Goal: Find specific page/section: Find specific page/section

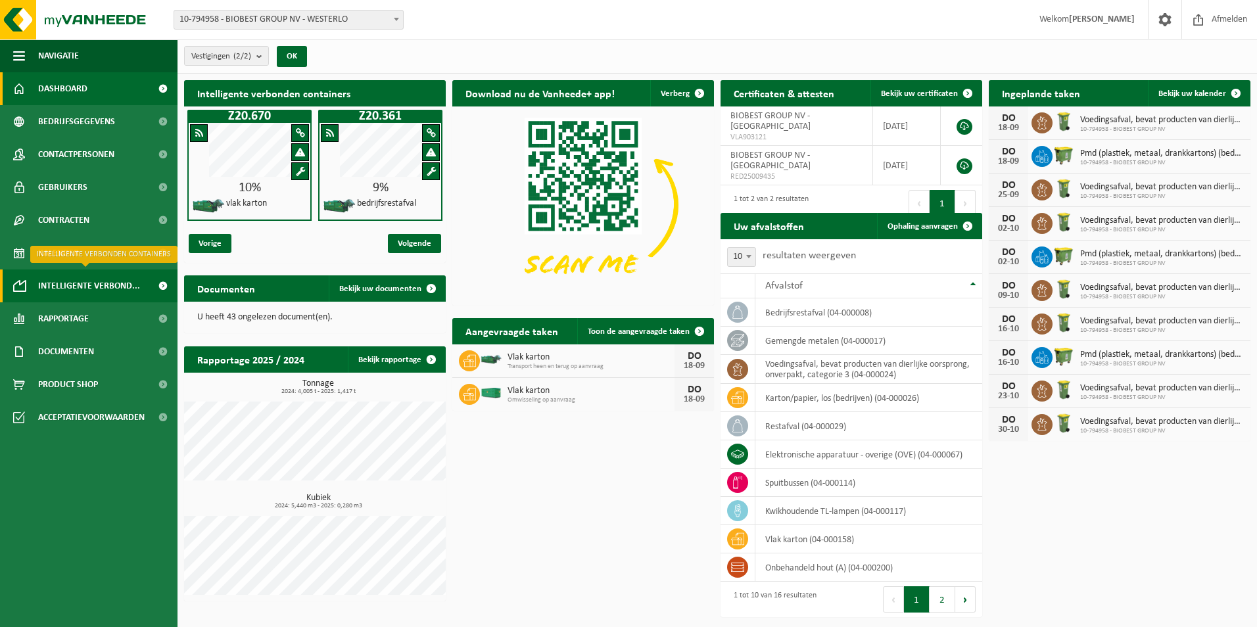
click at [61, 288] on span "Intelligente verbond..." at bounding box center [89, 286] width 102 height 33
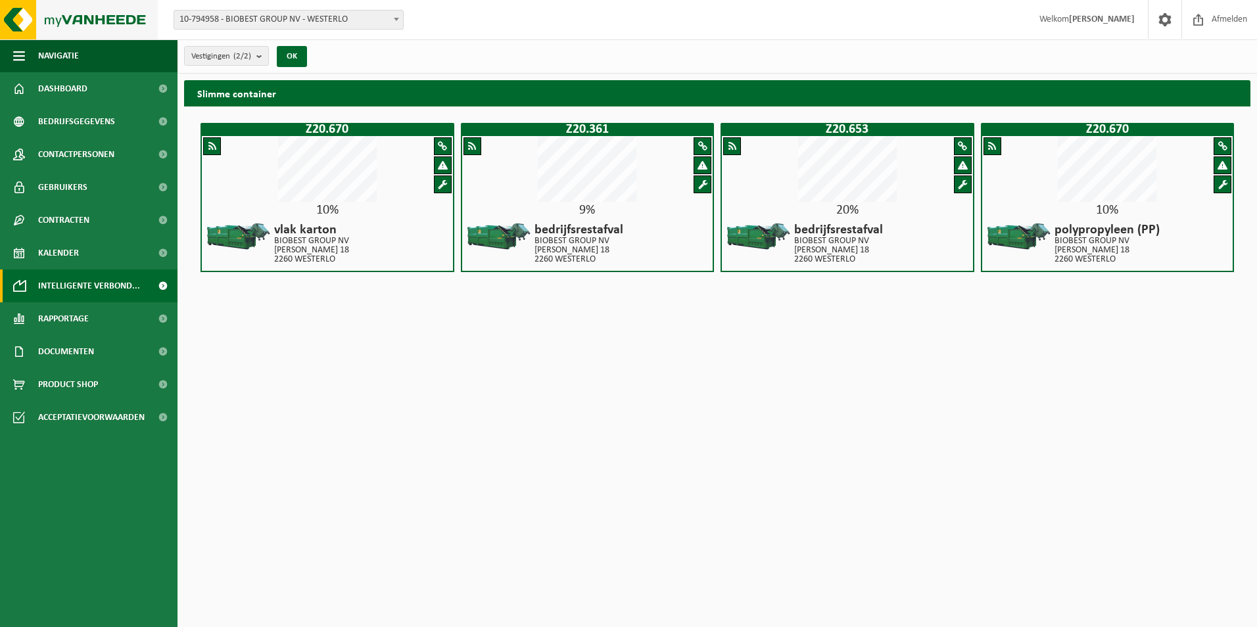
click at [107, 16] on img at bounding box center [79, 19] width 158 height 39
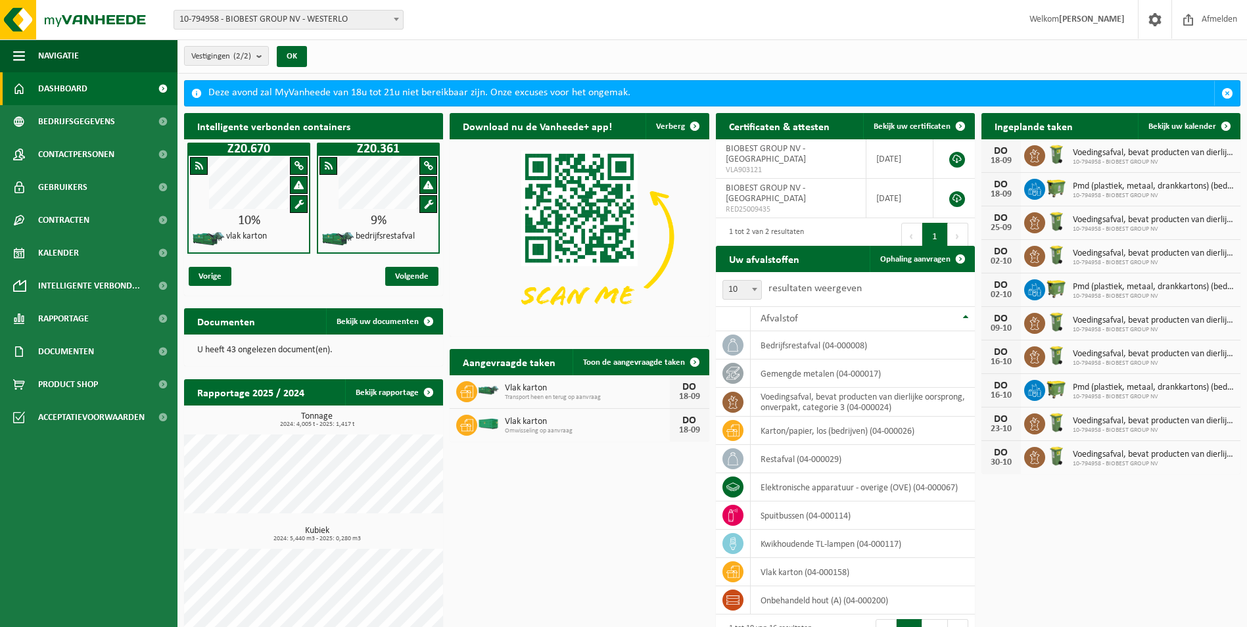
drag, startPoint x: 481, startPoint y: 529, endPoint x: 629, endPoint y: 461, distance: 162.9
click at [481, 529] on div "Intelligente verbonden containers Z20.670 10% vlak karton Z20.361 9% bedrijfsre…" at bounding box center [712, 381] width 1063 height 551
click at [64, 319] on span "Rapportage" at bounding box center [63, 318] width 51 height 33
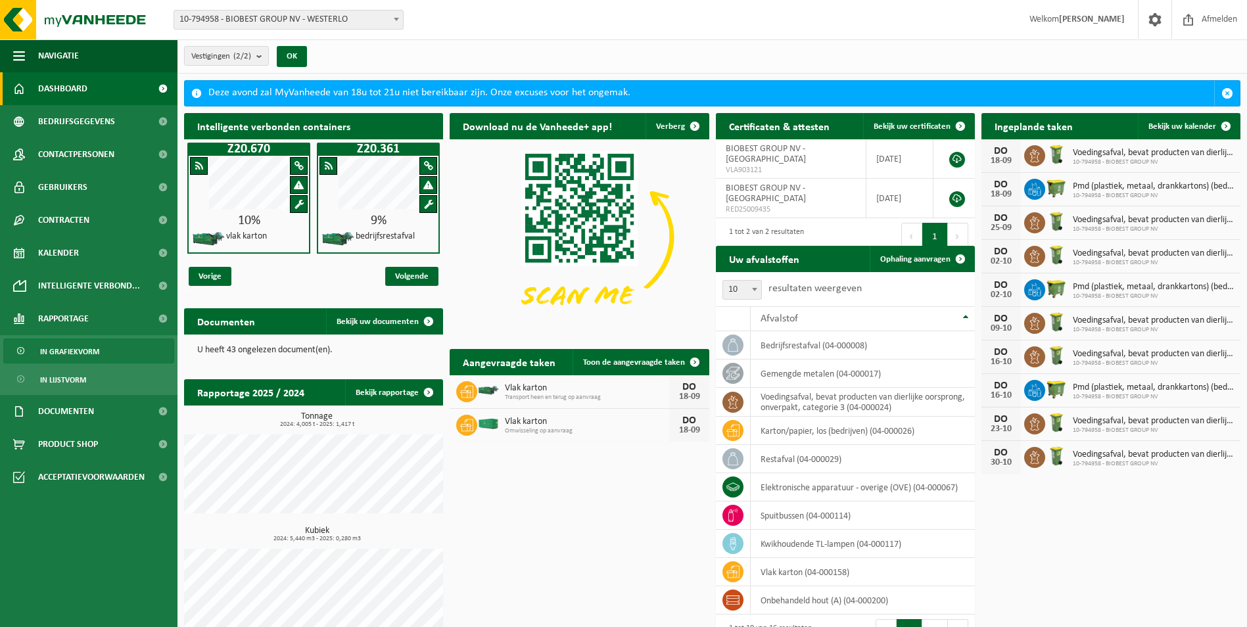
click at [86, 347] on span "In grafiekvorm" at bounding box center [69, 351] width 59 height 25
